Goal: Task Accomplishment & Management: Manage account settings

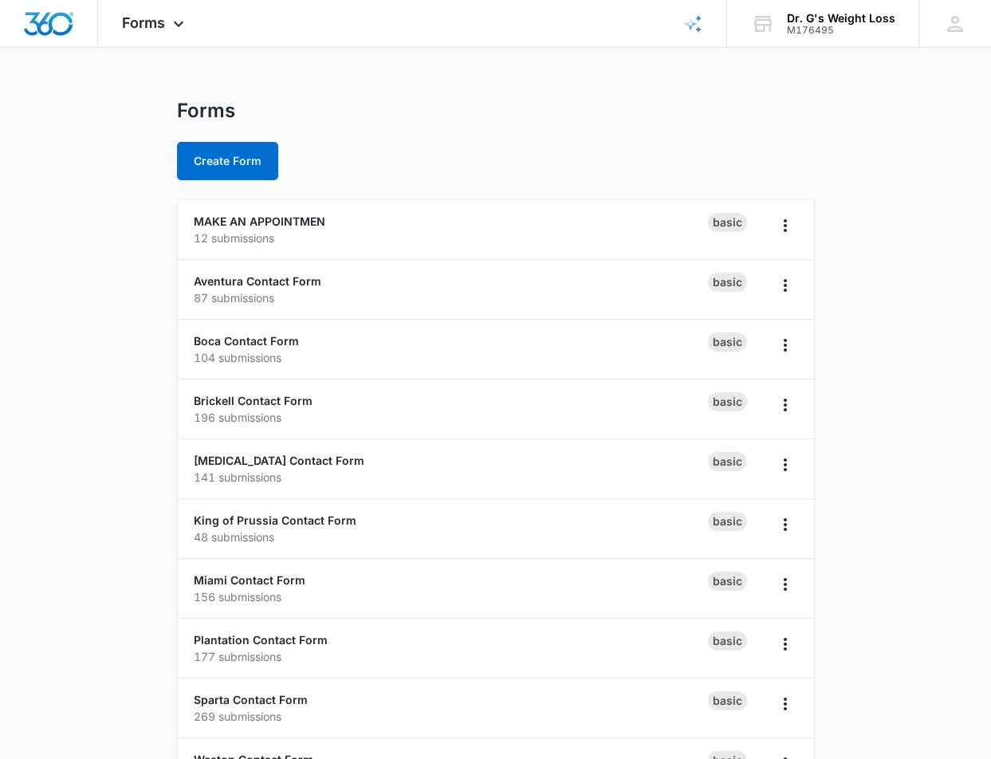
click at [86, 202] on main "Forms Create Form MAKE AN APPOINTMEN 12 submissions Basic Aventura Contact Form…" at bounding box center [495, 578] width 991 height 958
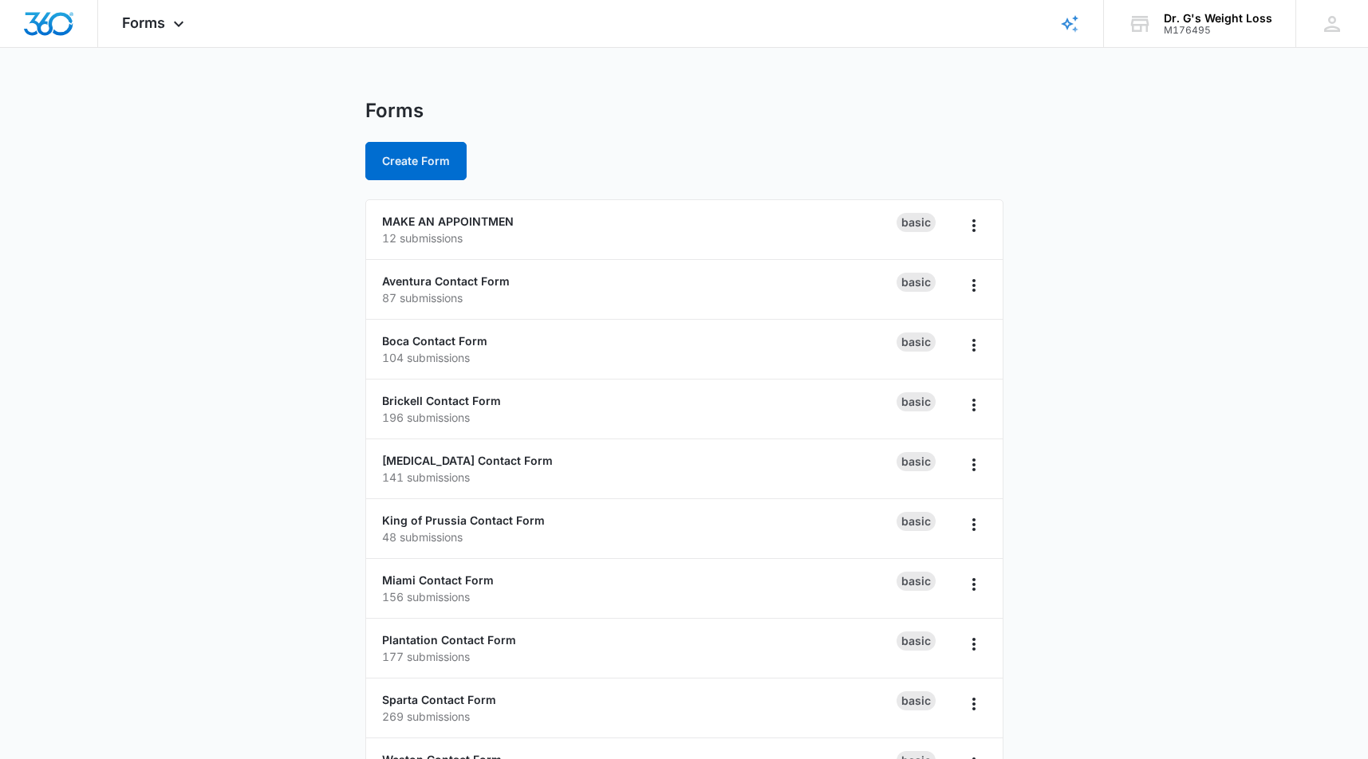
click at [246, 278] on main "Forms Create Form MAKE AN APPOINTMEN 12 submissions Basic Aventura Contact Form…" at bounding box center [684, 578] width 1368 height 958
click at [243, 392] on main "Forms Create Form MAKE AN APPOINTMEN 12 submissions Basic Aventura Contact Form…" at bounding box center [684, 578] width 1368 height 958
click at [416, 403] on link "Brickell Contact Form" at bounding box center [441, 401] width 119 height 14
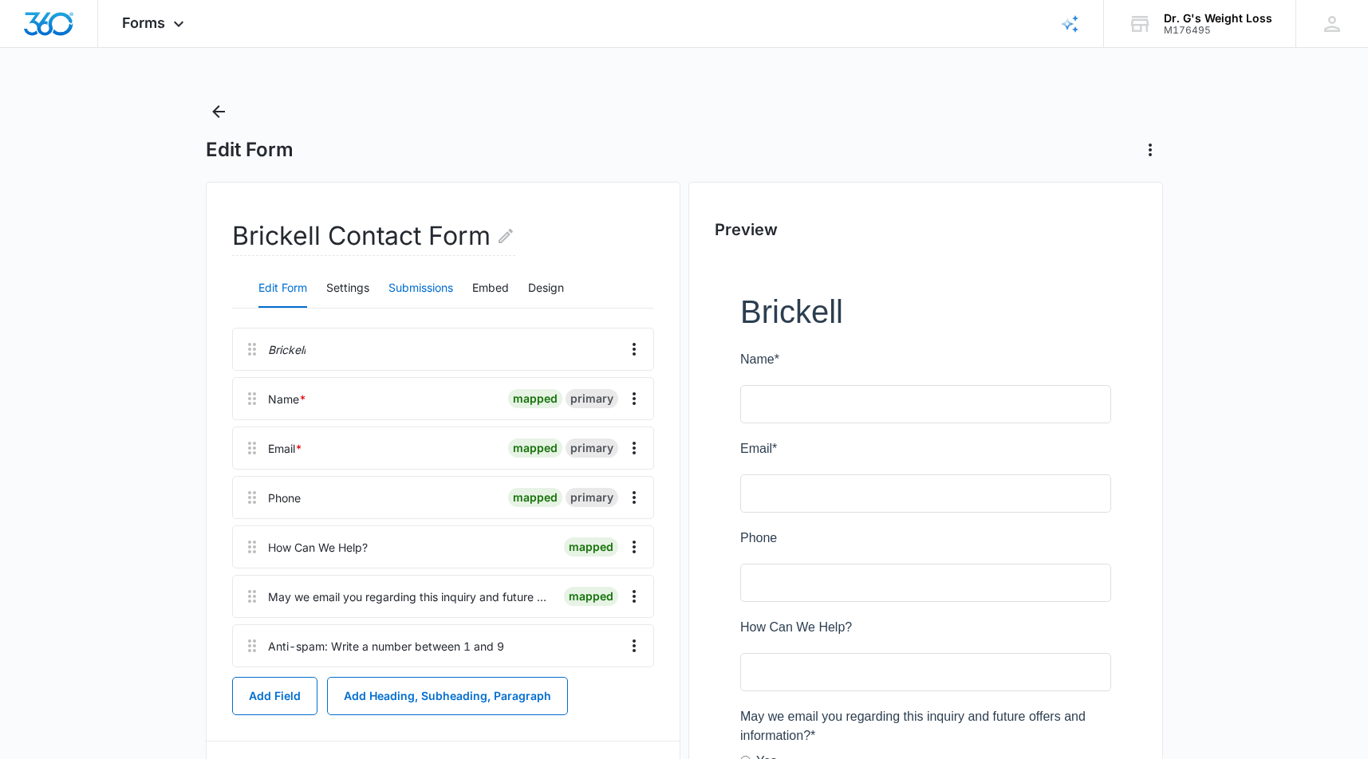
click at [438, 290] on button "Submissions" at bounding box center [420, 289] width 65 height 38
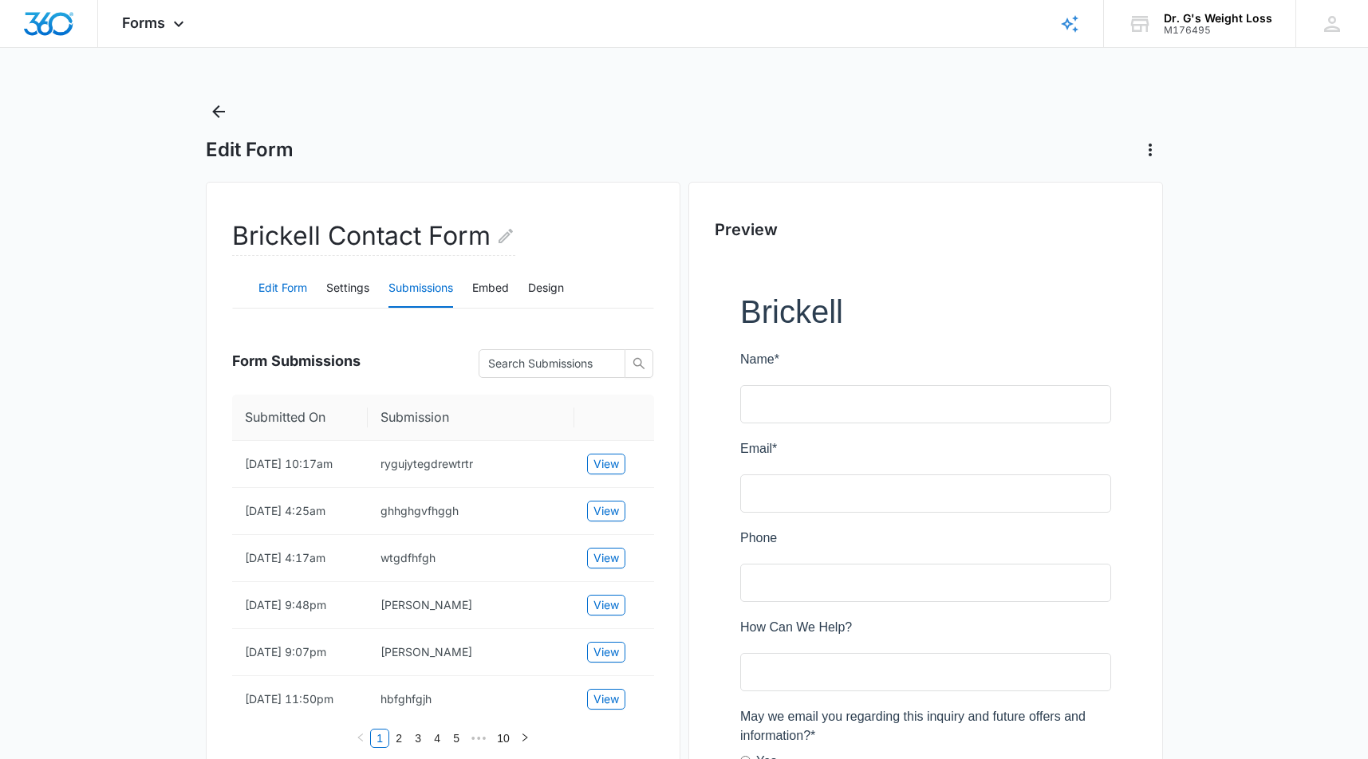
click at [294, 291] on button "Edit Form" at bounding box center [282, 289] width 49 height 38
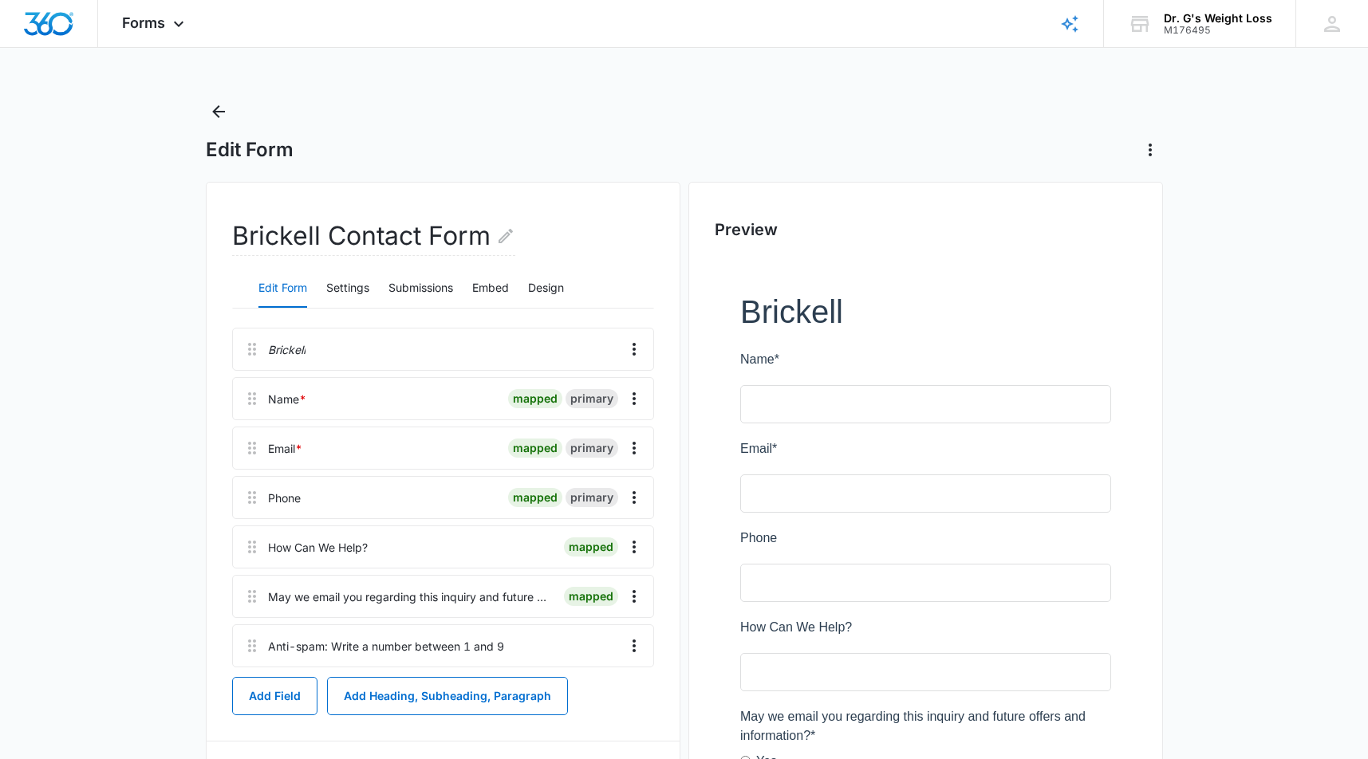
click at [176, 395] on main "Edit Form Brickell Contact Form Edit Form Settings Submissions Embed Design Bri…" at bounding box center [684, 564] width 1368 height 930
click at [219, 116] on icon "Back" at bounding box center [218, 111] width 13 height 13
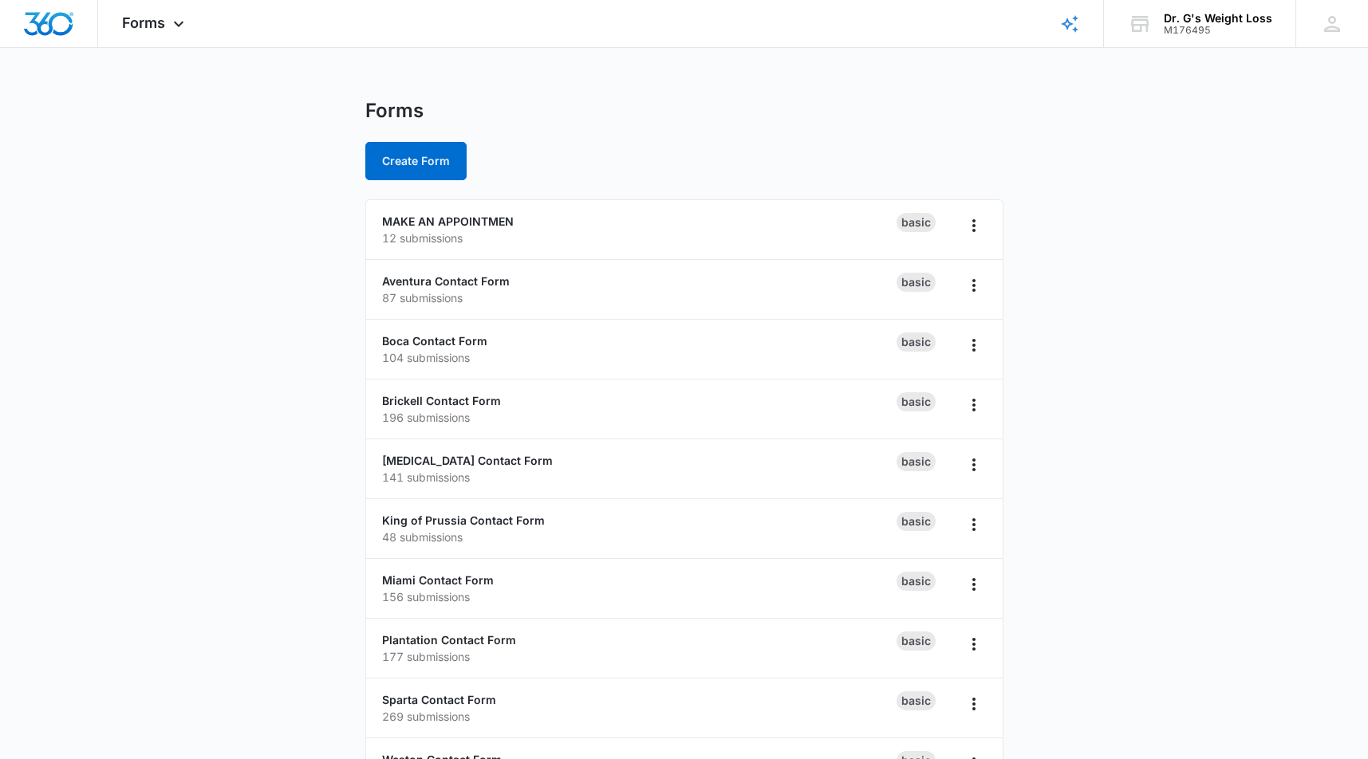
click at [148, 393] on main "Forms Create Form MAKE AN APPOINTMEN 12 submissions Basic Aventura Contact Form…" at bounding box center [684, 578] width 1368 height 958
click at [1079, 286] on main "Forms Create Form MAKE AN APPOINTMEN 12 submissions Basic Aventura Contact Form…" at bounding box center [684, 578] width 1368 height 958
